Goal: Task Accomplishment & Management: Complete application form

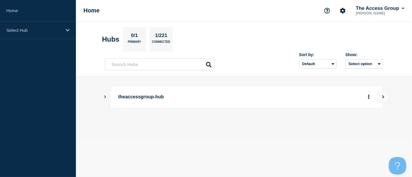
click at [103, 96] on main "theaccessgroup-hub" at bounding box center [244, 106] width 336 height 61
click at [105, 96] on icon "Show Connected Hubs" at bounding box center [105, 96] width 4 height 3
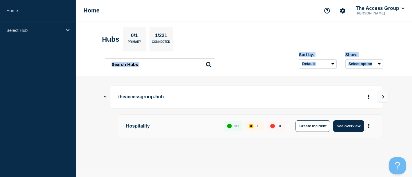
drag, startPoint x: 412, startPoint y: 54, endPoint x: 412, endPoint y: 67, distance: 12.5
click at [412, 67] on header "Hubs 0/1 Primary 1/221 Connected Sort by: Default Last added Last updated Most …" at bounding box center [244, 48] width 336 height 55
click at [237, 142] on div "theaccessgroup-hub Hospitality 20 0 0 Create incident See overview" at bounding box center [244, 122] width 278 height 72
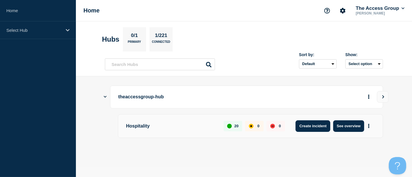
click at [307, 126] on button "Create incident" at bounding box center [312, 126] width 35 height 12
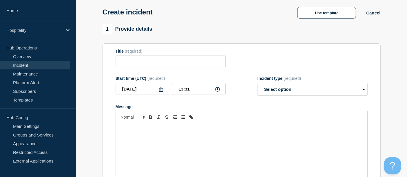
scroll to position [39, 0]
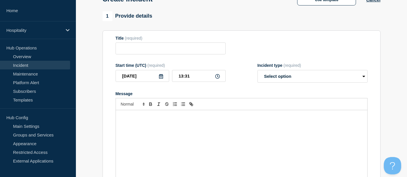
click at [155, 58] on form "Title (required) Start time (UTC) (required) [DATE] 13:31 Incident type (requir…" at bounding box center [242, 108] width 252 height 145
click at [156, 52] on input "Title" at bounding box center [171, 49] width 110 height 12
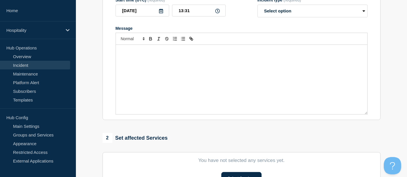
scroll to position [107, 0]
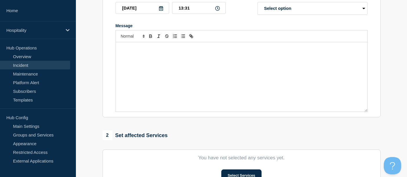
type input "Procure Wizard Ordering Portal"
click at [191, 70] on div "Message" at bounding box center [241, 77] width 251 height 70
click at [195, 53] on p "We are aware of reports that the ordering system is loading" at bounding box center [241, 53] width 243 height 5
click at [218, 54] on p "We are aware of reports that the ordering portal is loading" at bounding box center [241, 53] width 243 height 5
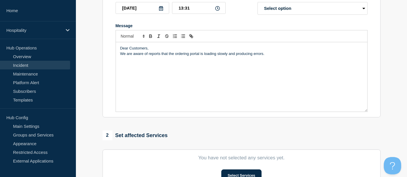
click at [227, 56] on p "We are aware of reports that the ordering portal is loading slowly and producin…" at bounding box center [241, 53] width 243 height 5
click at [284, 56] on p "We are aware of reports that the ordering portal is loading slowly, timing out …" at bounding box center [241, 53] width 243 height 5
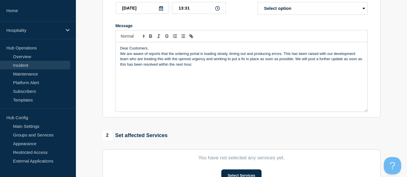
click at [209, 65] on p "We are aware of reports that the ordering portal is loading slowly, timing out …" at bounding box center [241, 59] width 243 height 16
drag, startPoint x: 193, startPoint y: 67, endPoint x: 276, endPoint y: 79, distance: 83.9
click at [276, 79] on div "Dear Customers, We are aware of reports that the ordering portal is loading slo…" at bounding box center [241, 77] width 251 height 70
click at [164, 60] on p "We are aware of reports that the ordering portal is loading slowly, timing out …" at bounding box center [241, 59] width 243 height 16
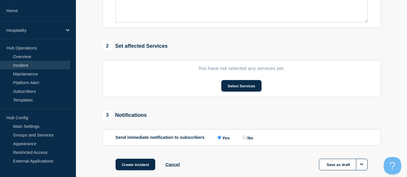
scroll to position [196, 0]
click at [261, 91] on button "Select Services" at bounding box center [241, 86] width 40 height 12
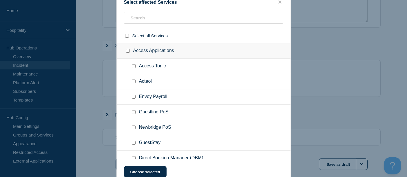
click at [220, 81] on ul "Acteol" at bounding box center [204, 81] width 174 height 15
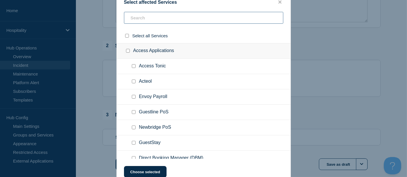
click at [221, 19] on input "text" at bounding box center [203, 18] width 159 height 12
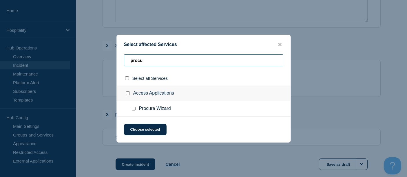
type input "procu"
click at [134, 111] on input "Procure Wizard checkbox" at bounding box center [134, 109] width 4 height 4
checkbox input "true"
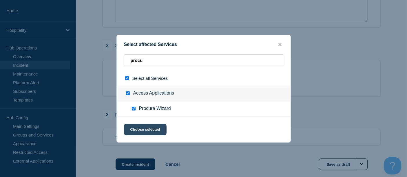
click at [138, 127] on button "Choose selected" at bounding box center [145, 130] width 43 height 12
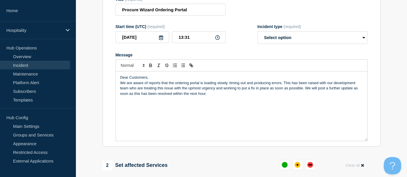
scroll to position [80, 0]
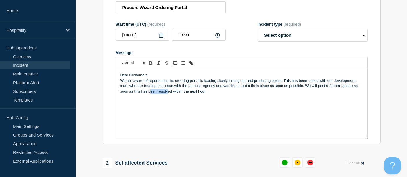
drag, startPoint x: 167, startPoint y: 122, endPoint x: 151, endPoint y: 97, distance: 29.6
click at [151, 97] on div "Dear Customers, We are aware of reports that the ordering portal is loading slo…" at bounding box center [241, 104] width 251 height 70
click at [119, 101] on div "Dear Customers, We are aware of reports that the ordering portal is loading slo…" at bounding box center [241, 104] width 251 height 70
click at [151, 83] on p "We are aware of reports that the ordering portal is loading slowly, timing out …" at bounding box center [241, 86] width 243 height 16
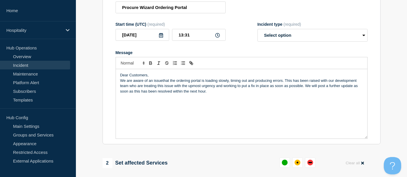
click at [168, 81] on p "We are aware of an issuethat the ordering portal is loading slowly, timing out …" at bounding box center [241, 86] width 243 height 16
click at [165, 88] on p "We are aware of an issue whereby the ordering portal is loading slowly, timing …" at bounding box center [241, 86] width 243 height 16
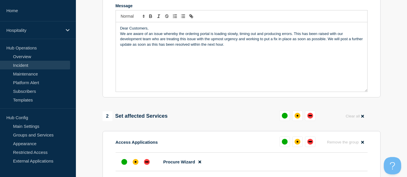
scroll to position [125, 0]
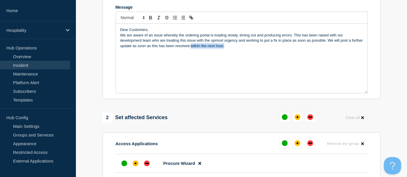
drag, startPoint x: 190, startPoint y: 48, endPoint x: 234, endPoint y: 51, distance: 43.8
click at [234, 51] on div "Dear Customers, We are aware of an issue whereby the ordering portal is loading…" at bounding box center [241, 59] width 251 height 70
drag, startPoint x: 133, startPoint y: 46, endPoint x: 200, endPoint y: 51, distance: 67.1
click at [200, 51] on div "Dear Customers, We are aware of an issue whereby the ordering portal is loading…" at bounding box center [241, 59] width 251 height 70
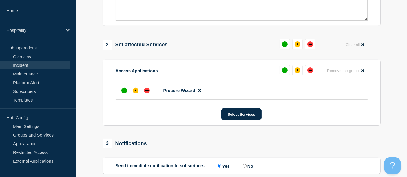
scroll to position [200, 0]
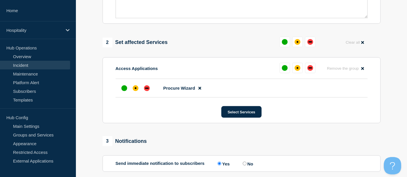
click at [406, 120] on section "1 Provide details Title (required) Procure Wizard Ordering Portal Start time (U…" at bounding box center [241, 30] width 331 height 362
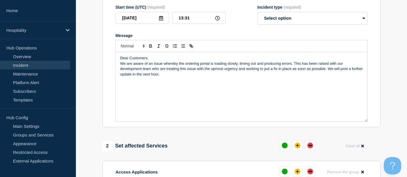
scroll to position [94, 0]
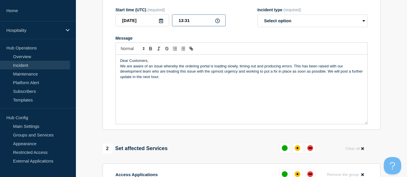
click at [187, 24] on input "13:31" at bounding box center [199, 20] width 54 height 12
click at [183, 23] on input "13:31" at bounding box center [199, 20] width 54 height 12
type input "14:00"
click at [184, 68] on p "We are aware of an issue whereby the ordering portal is loading slowly, timing …" at bounding box center [241, 72] width 243 height 16
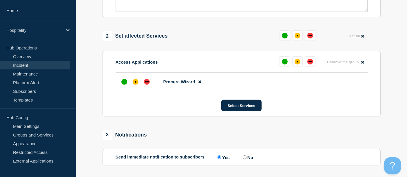
scroll to position [253, 0]
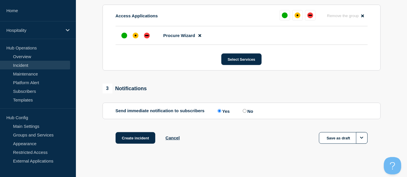
drag, startPoint x: 138, startPoint y: 139, endPoint x: 303, endPoint y: 115, distance: 166.3
click at [135, 35] on div "affected" at bounding box center [136, 36] width 6 height 6
drag, startPoint x: 139, startPoint y: 140, endPoint x: 215, endPoint y: 123, distance: 77.9
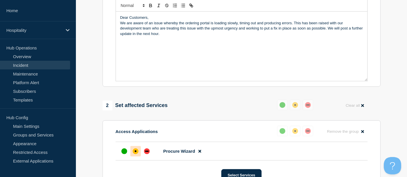
scroll to position [117, 0]
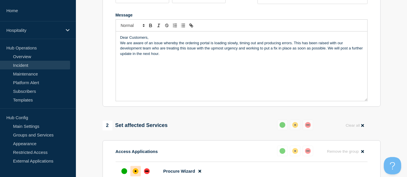
click at [291, 44] on p "We are aware of an issue whereby the ordering portal is loading slowly, timing …" at bounding box center [241, 49] width 243 height 16
click at [318, 44] on p "We are aware of an issue whereby the ordering portal is loading slowly, timing …" at bounding box center [241, 49] width 243 height 16
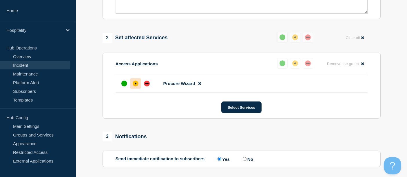
scroll to position [259, 0]
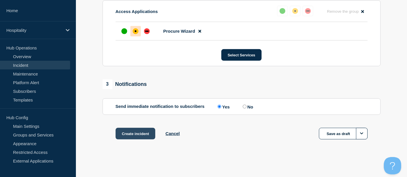
click at [143, 129] on button "Create incident" at bounding box center [136, 134] width 40 height 12
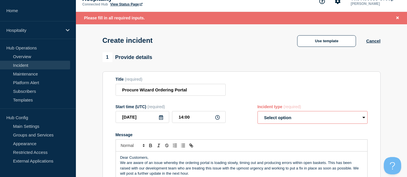
scroll to position [12, 0]
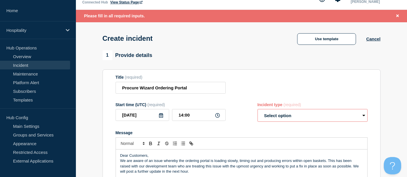
click at [288, 116] on select "Select option Investigating Identified Monitoring" at bounding box center [312, 115] width 110 height 13
select select "investigating"
click at [257, 110] on select "Select option Investigating Identified Monitoring" at bounding box center [312, 115] width 110 height 13
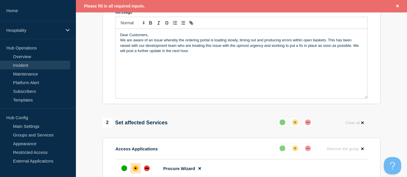
scroll to position [271, 0]
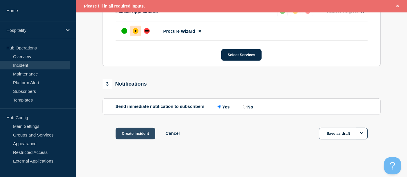
click at [129, 134] on button "Create incident" at bounding box center [136, 134] width 40 height 12
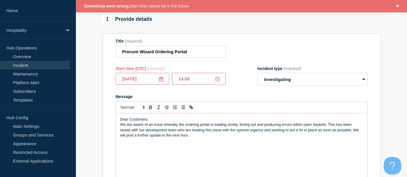
scroll to position [46, 0]
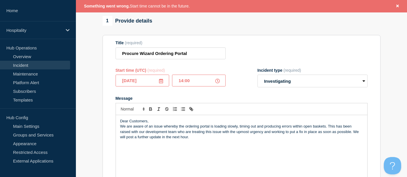
click at [183, 85] on input "14:00" at bounding box center [199, 81] width 54 height 12
type input "13:31"
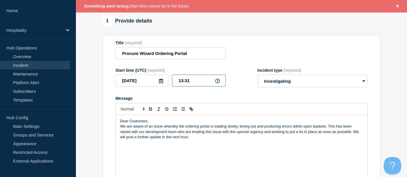
scroll to position [271, 0]
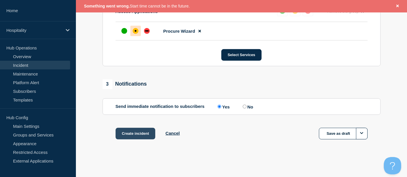
click at [142, 134] on button "Create incident" at bounding box center [136, 134] width 40 height 12
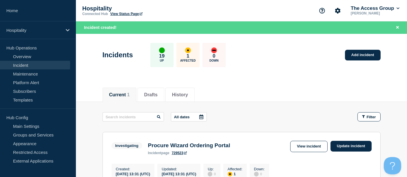
scroll to position [90, 0]
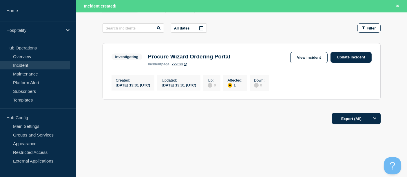
click at [175, 64] on link "729523" at bounding box center [179, 64] width 15 height 4
